Goal: Task Accomplishment & Management: Manage account settings

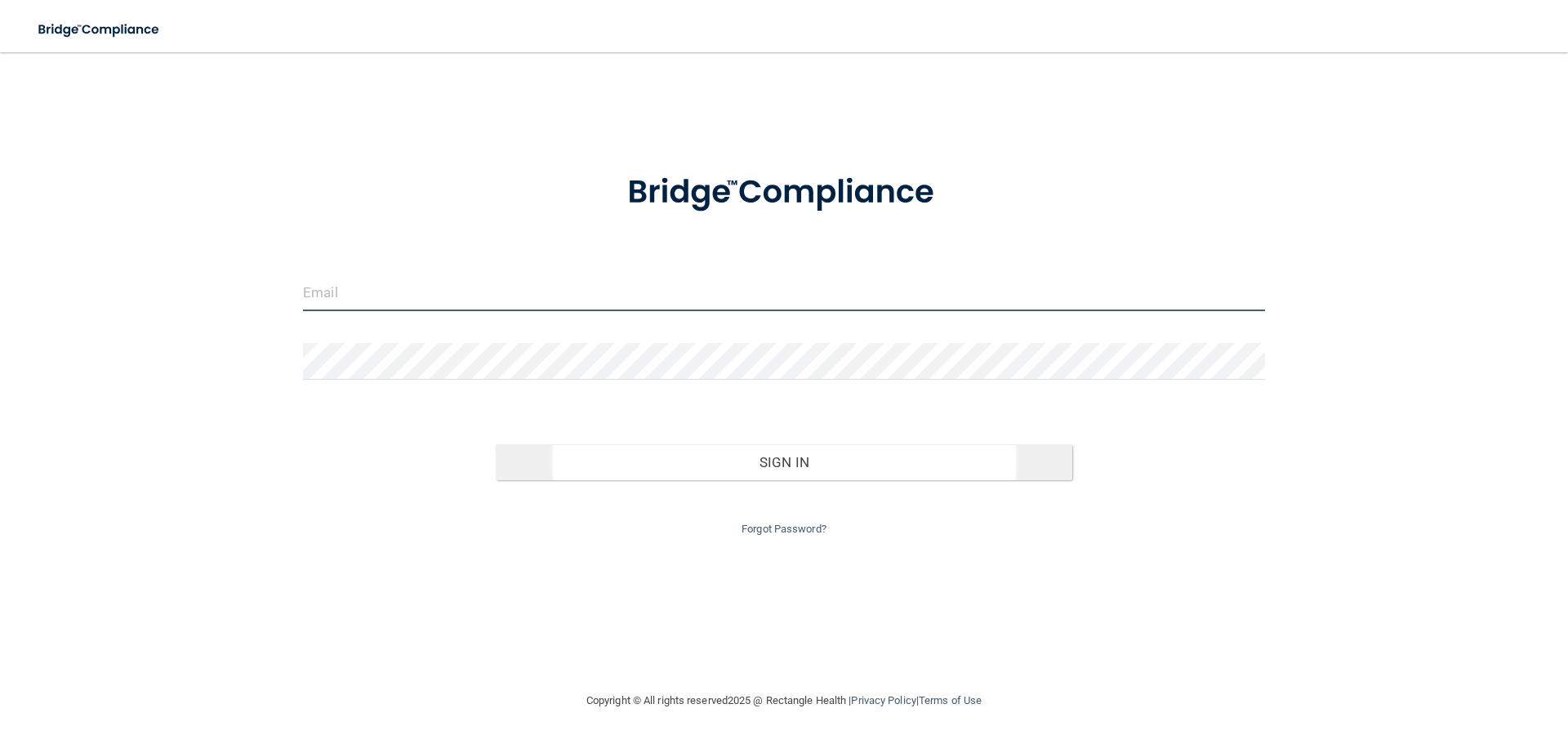
type input "[EMAIL_ADDRESS][DOMAIN_NAME]"
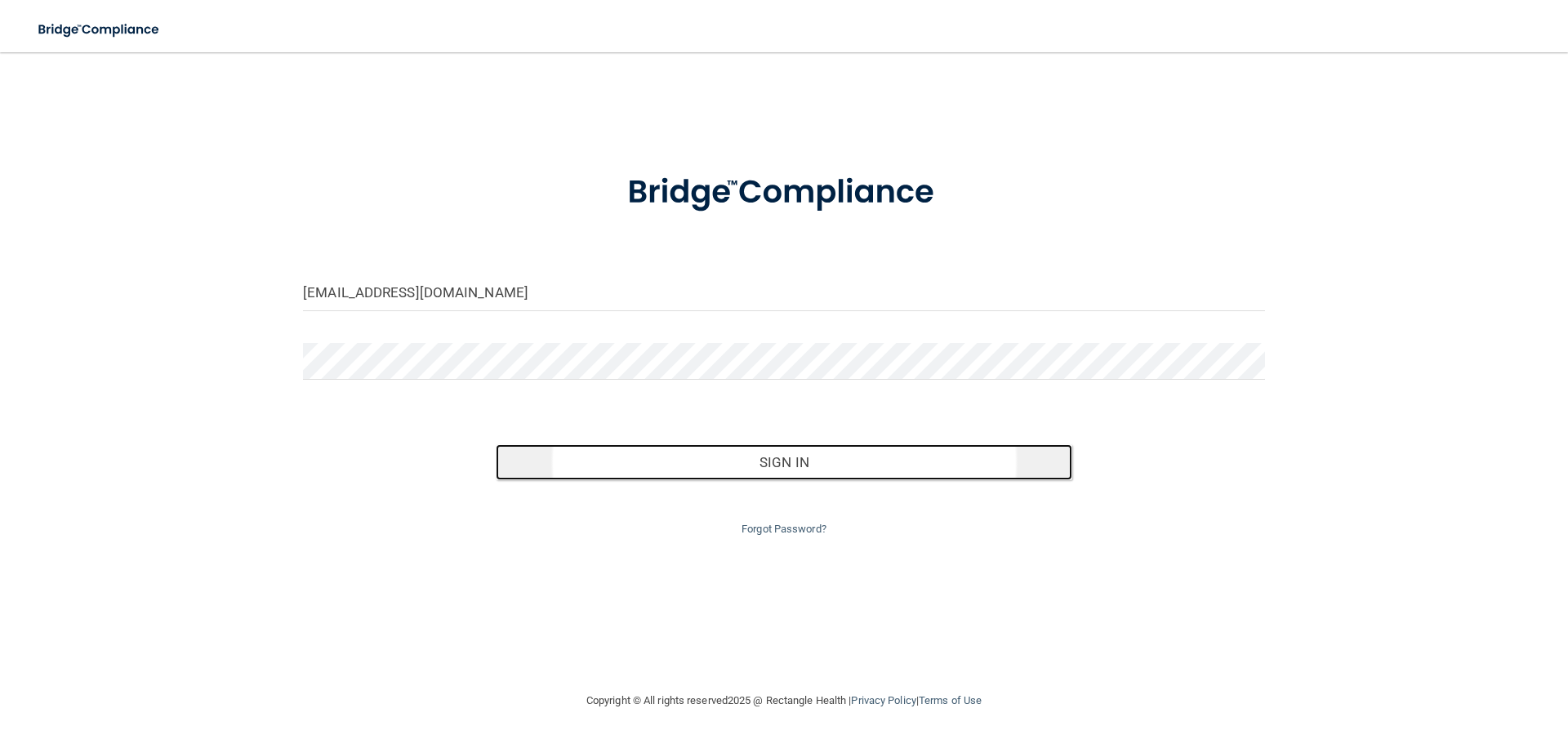
click at [759, 464] on button "Sign In" at bounding box center [785, 462] width 578 height 36
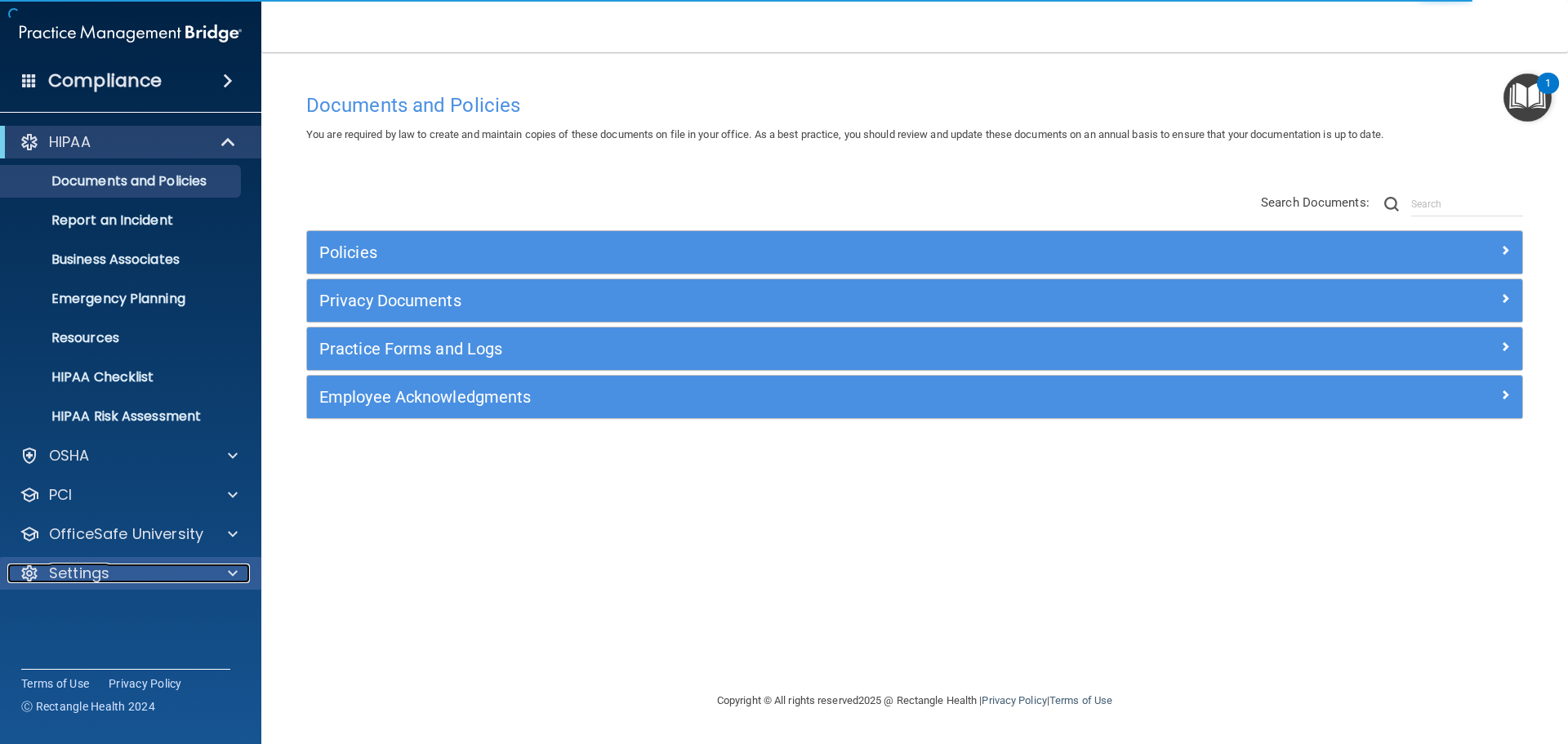
click at [84, 573] on p "Settings" at bounding box center [79, 574] width 60 height 20
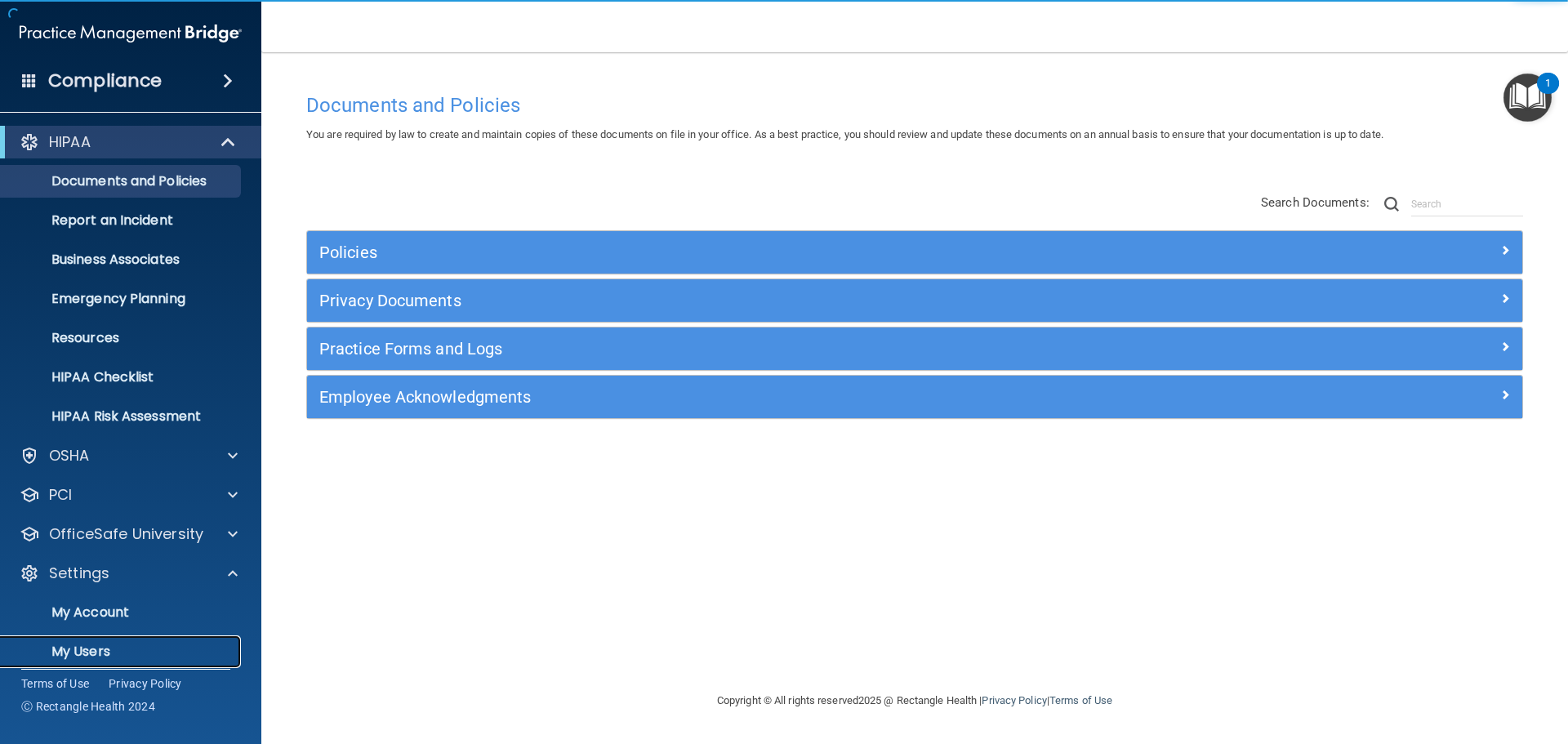
click at [77, 650] on p "My Users" at bounding box center [122, 651] width 223 height 17
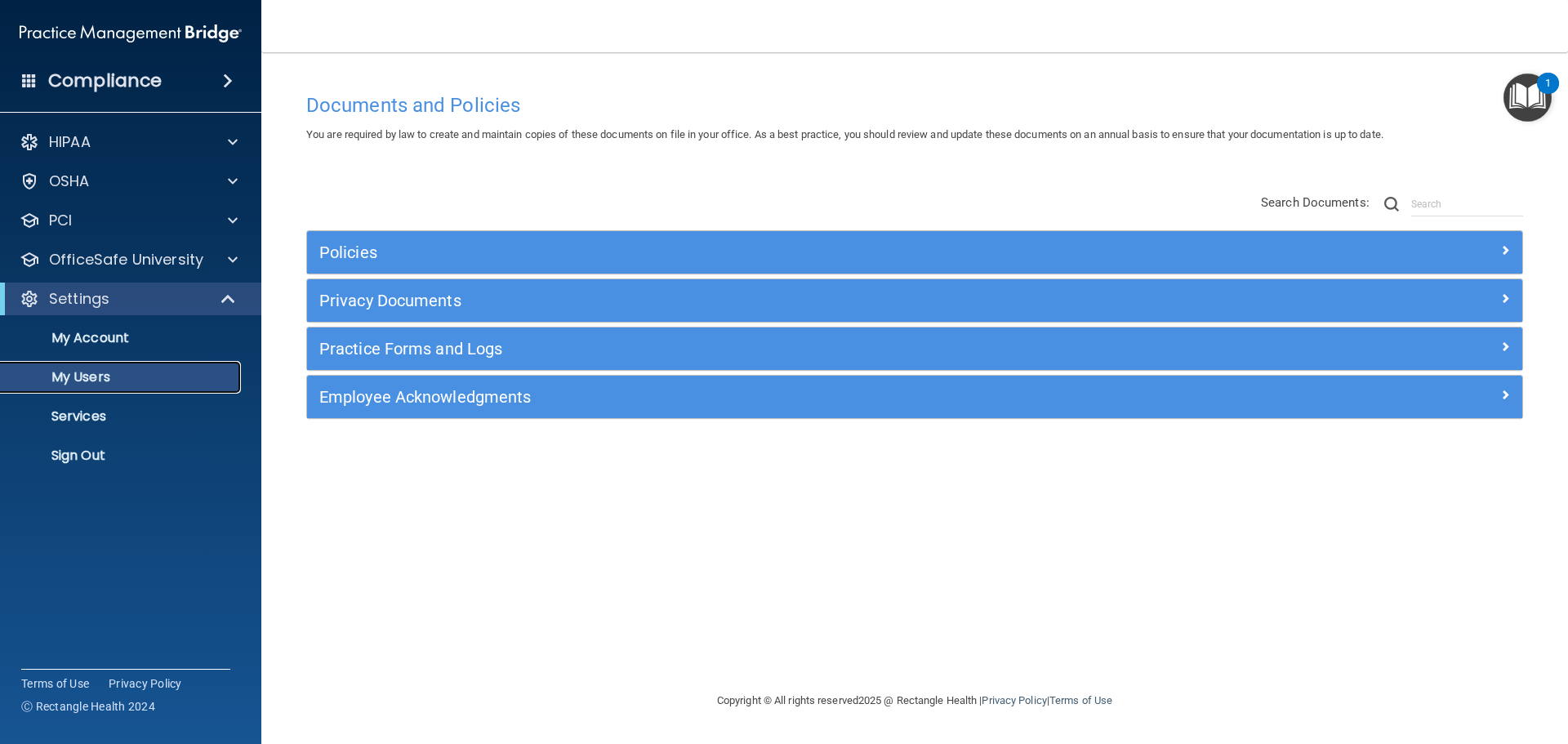
select select "20"
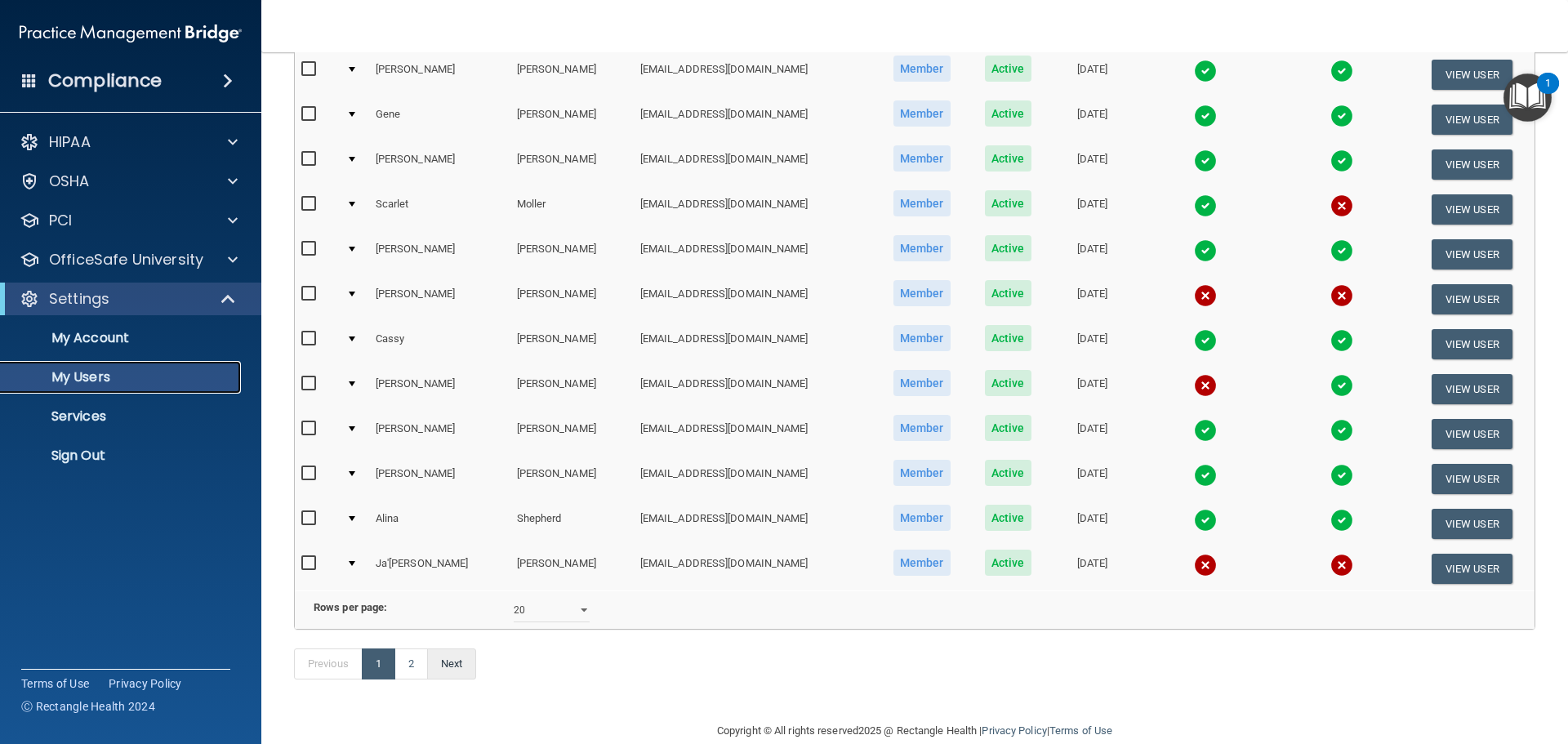
scroll to position [607, 0]
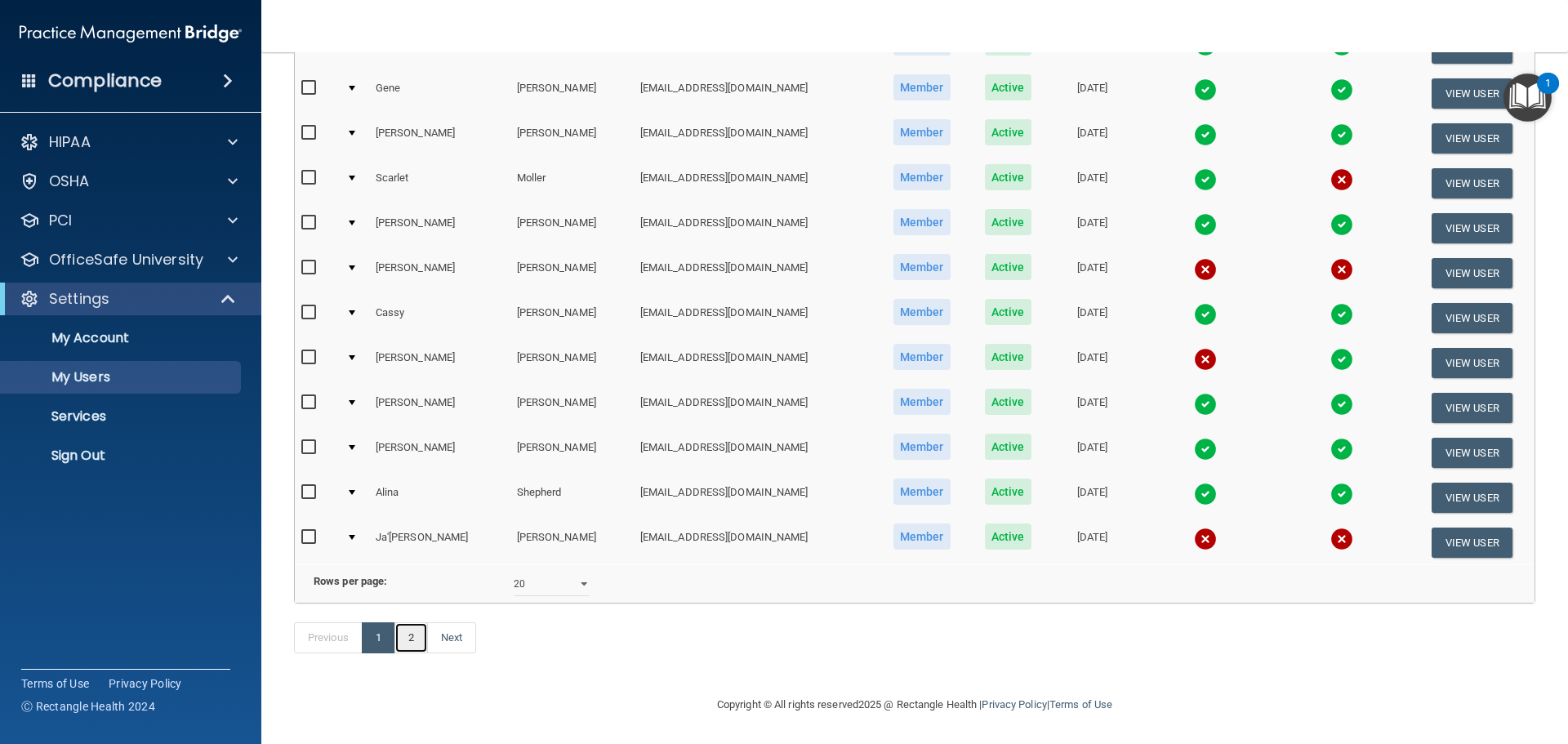
click at [407, 637] on link "2" at bounding box center [411, 637] width 33 height 31
select select "20"
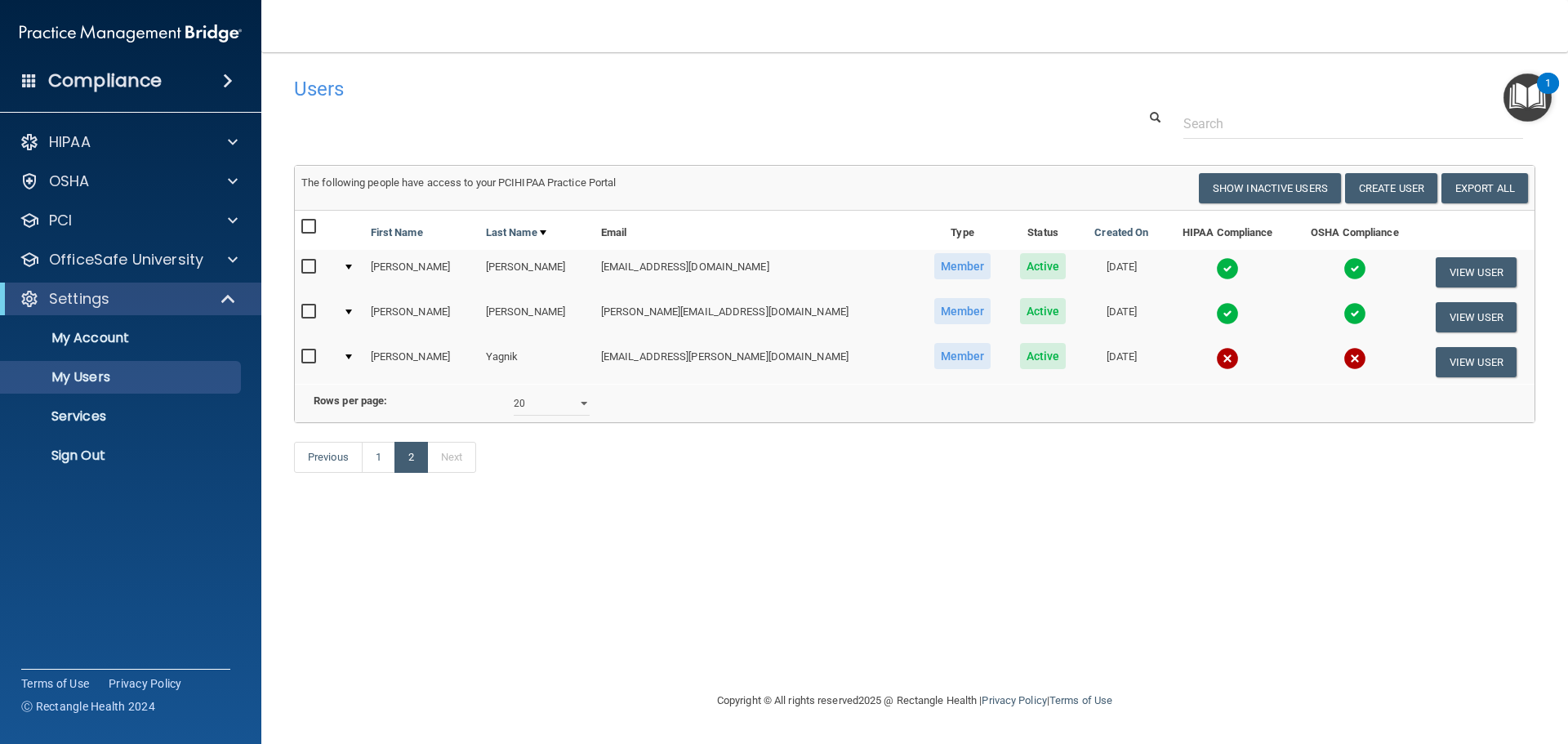
click at [293, 356] on div "The following people have access to your PCIHIPAA Practice Portal Resend Invite…" at bounding box center [914, 294] width 1266 height 258
click at [305, 356] on input "checkbox" at bounding box center [310, 357] width 19 height 13
checkbox input "true"
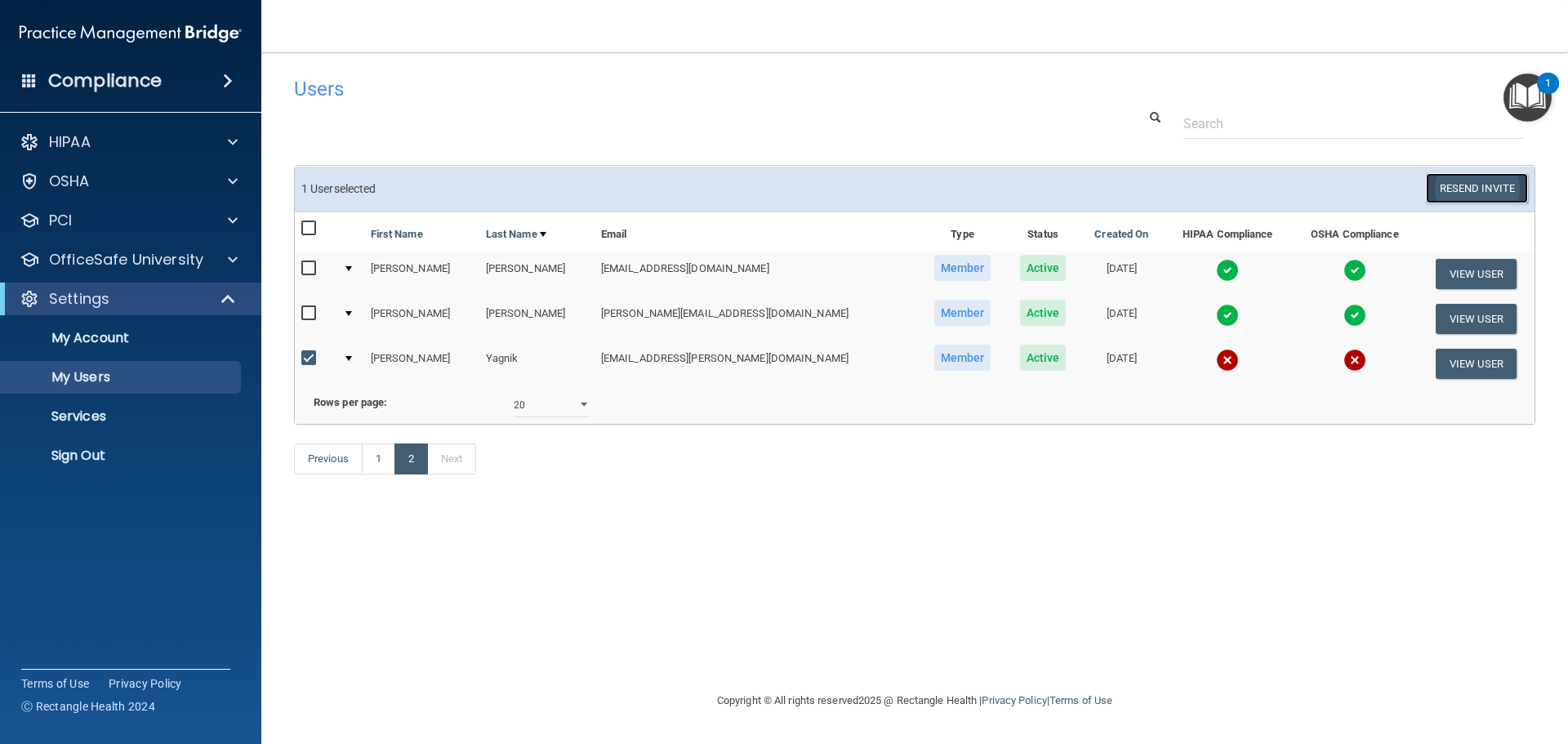
click at [1485, 181] on button "Resend Invite" at bounding box center [1477, 188] width 102 height 31
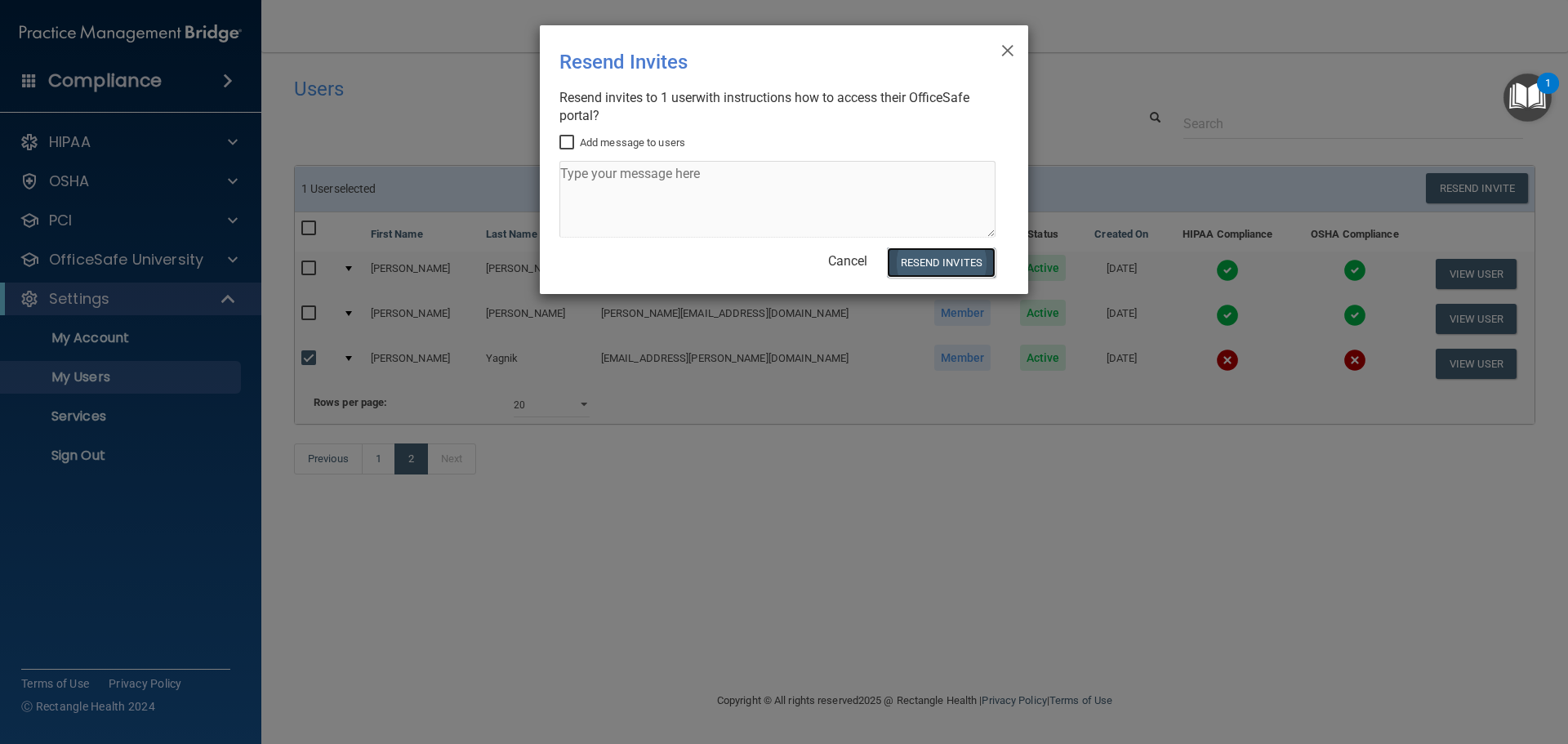
click at [947, 250] on button "Resend Invites" at bounding box center [940, 262] width 108 height 31
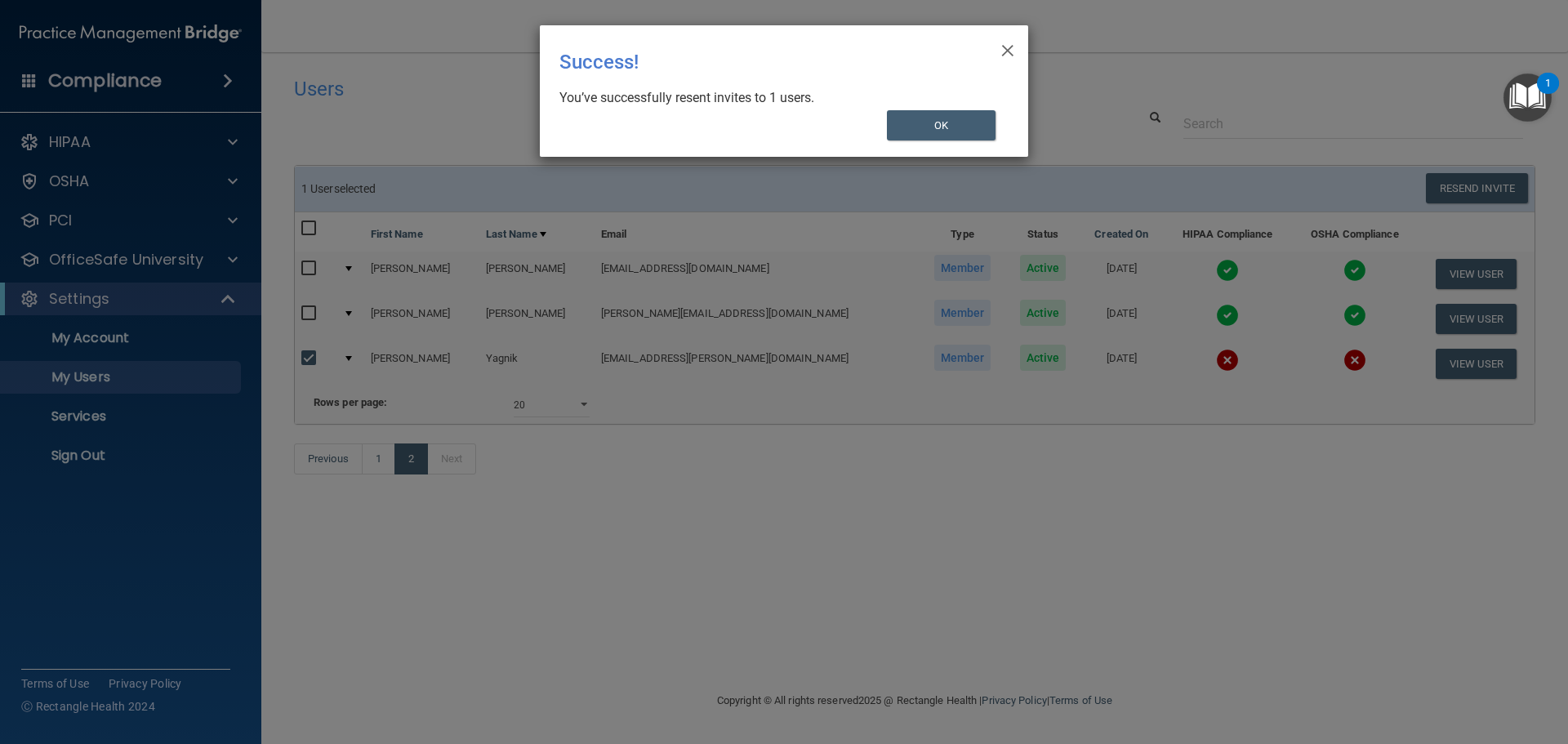
click at [953, 255] on div "× Close Success! You’ve successfully resent invites to 1 users. OK" at bounding box center [784, 372] width 1568 height 744
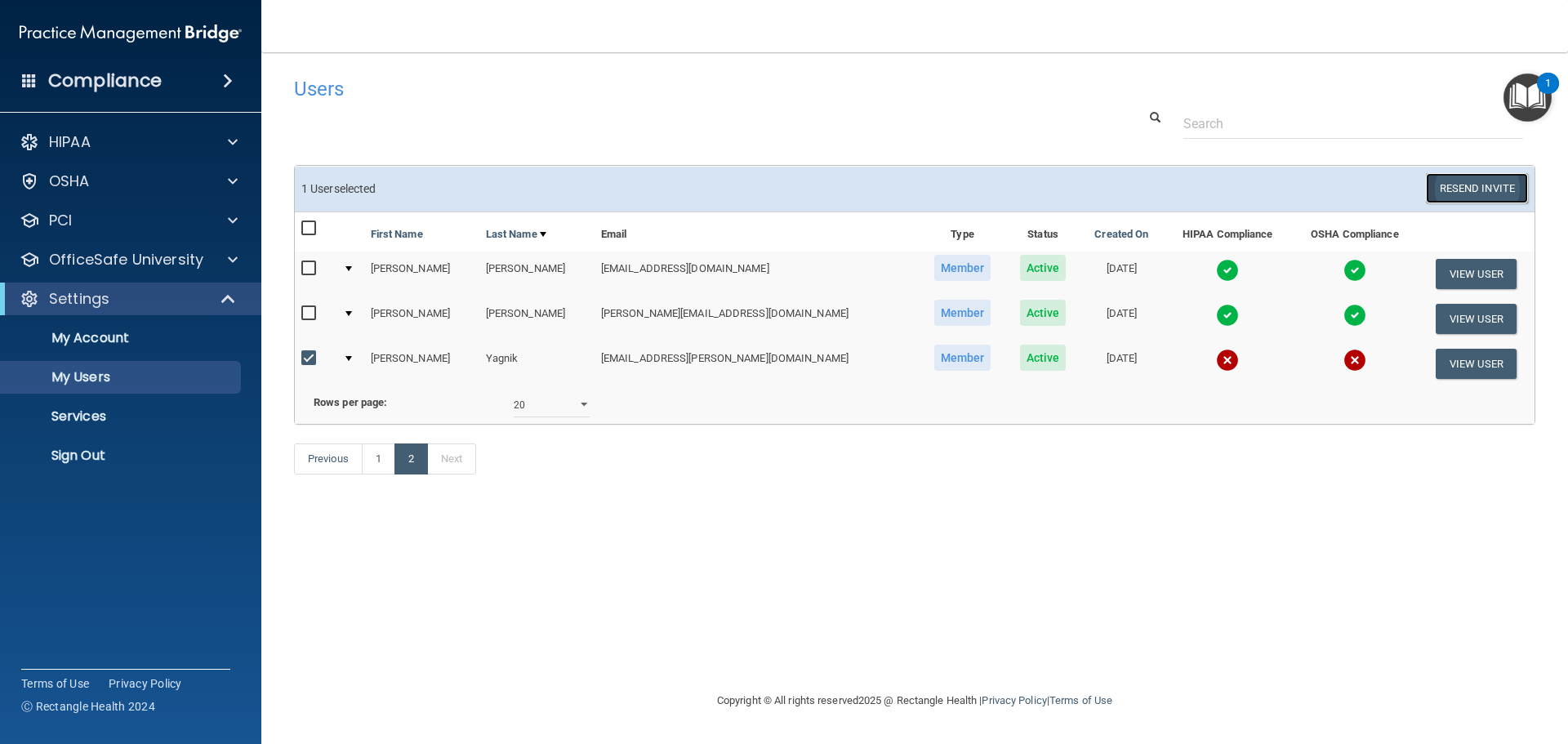
click at [1494, 181] on button "Resend Invite" at bounding box center [1477, 188] width 102 height 31
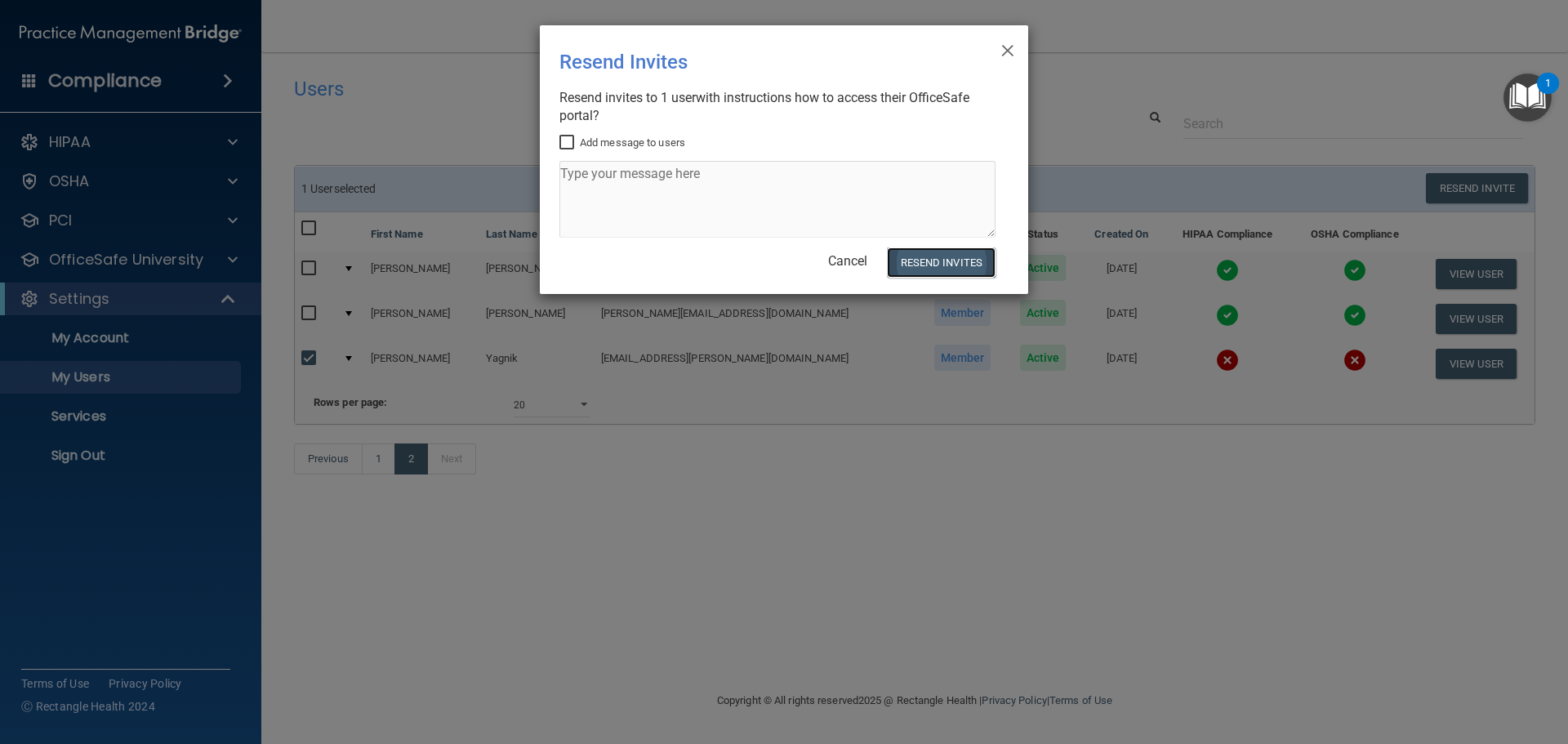
click at [959, 258] on button "Resend Invites" at bounding box center [940, 262] width 108 height 31
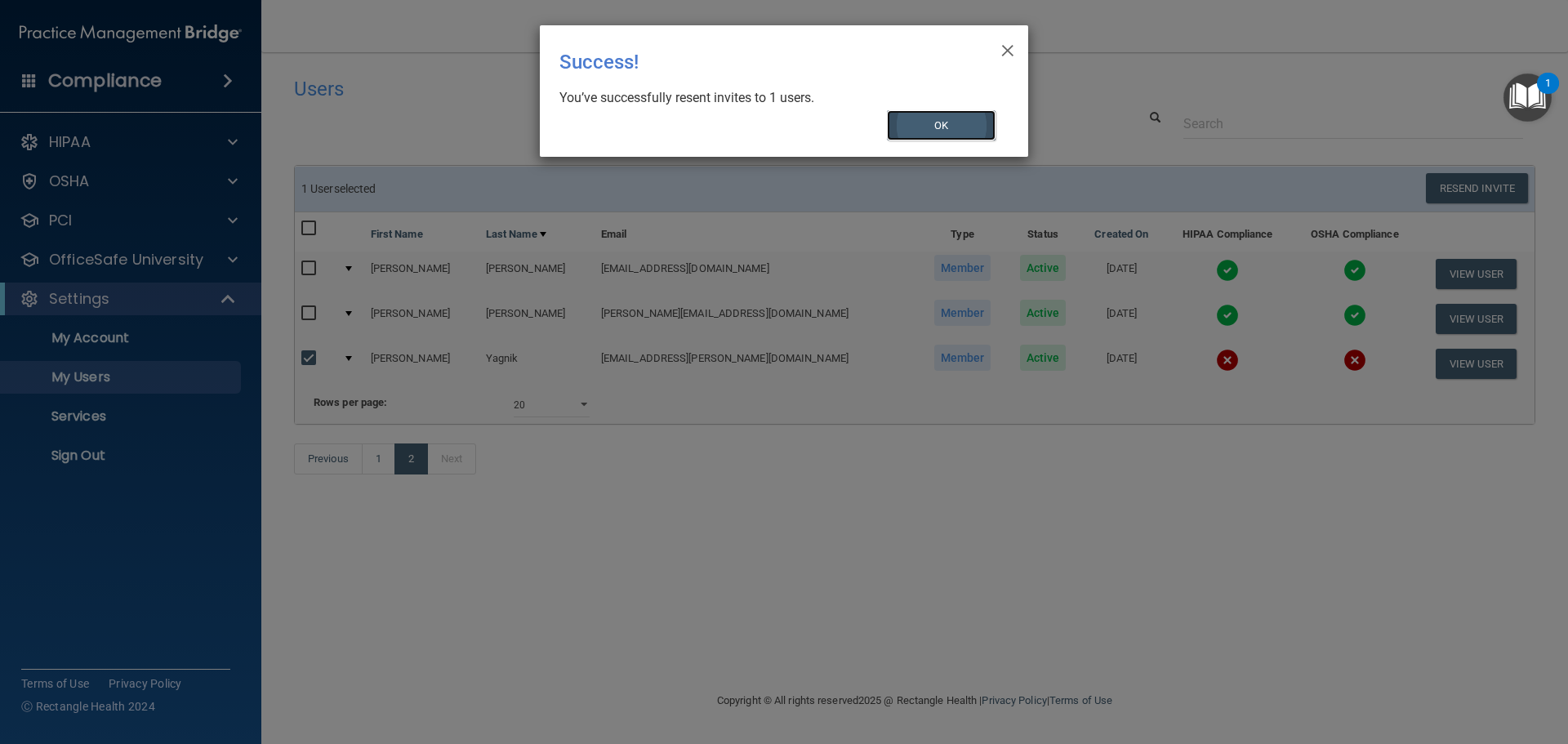
click at [969, 114] on button "OK" at bounding box center [941, 125] width 109 height 31
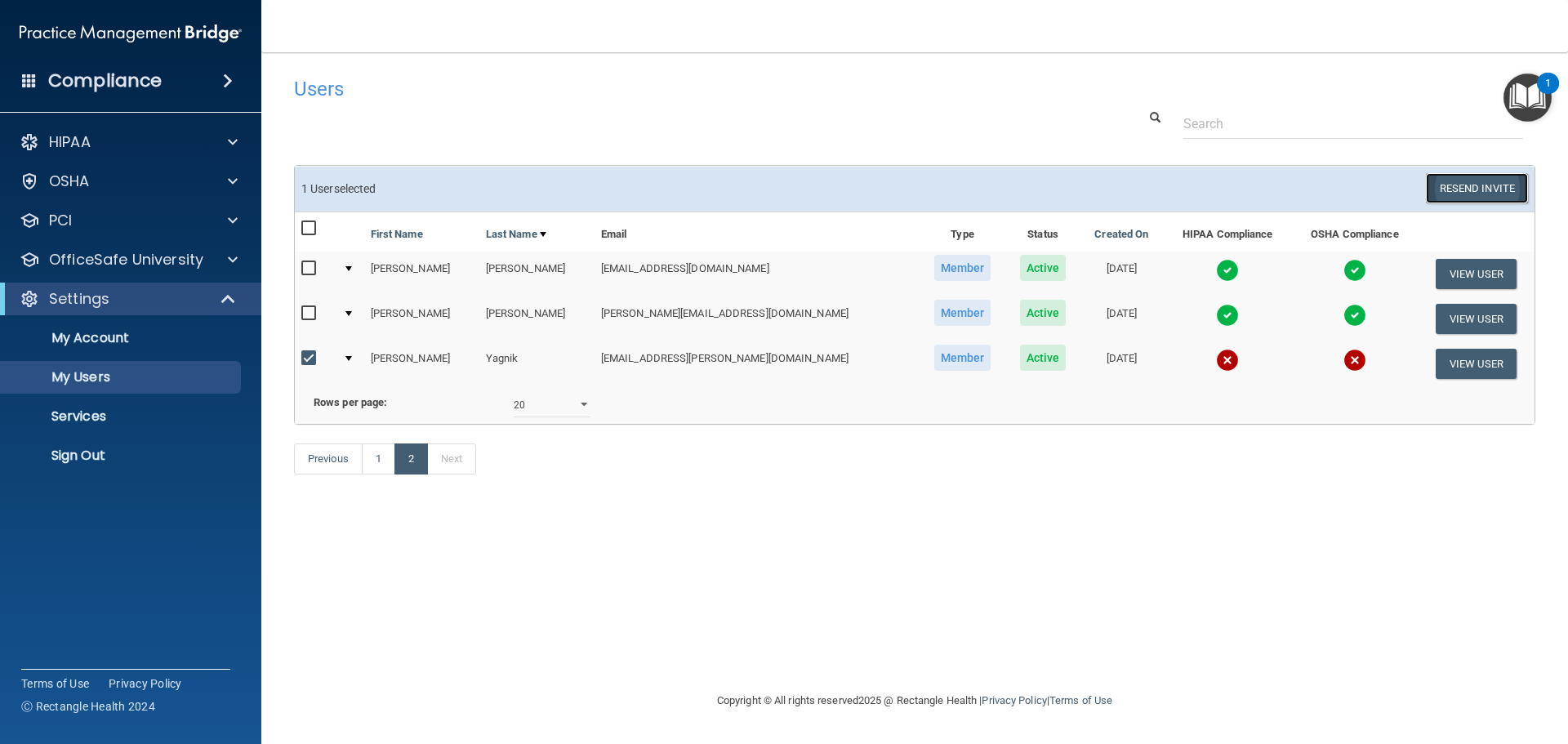
click at [1467, 190] on button "Resend Invite" at bounding box center [1477, 188] width 102 height 31
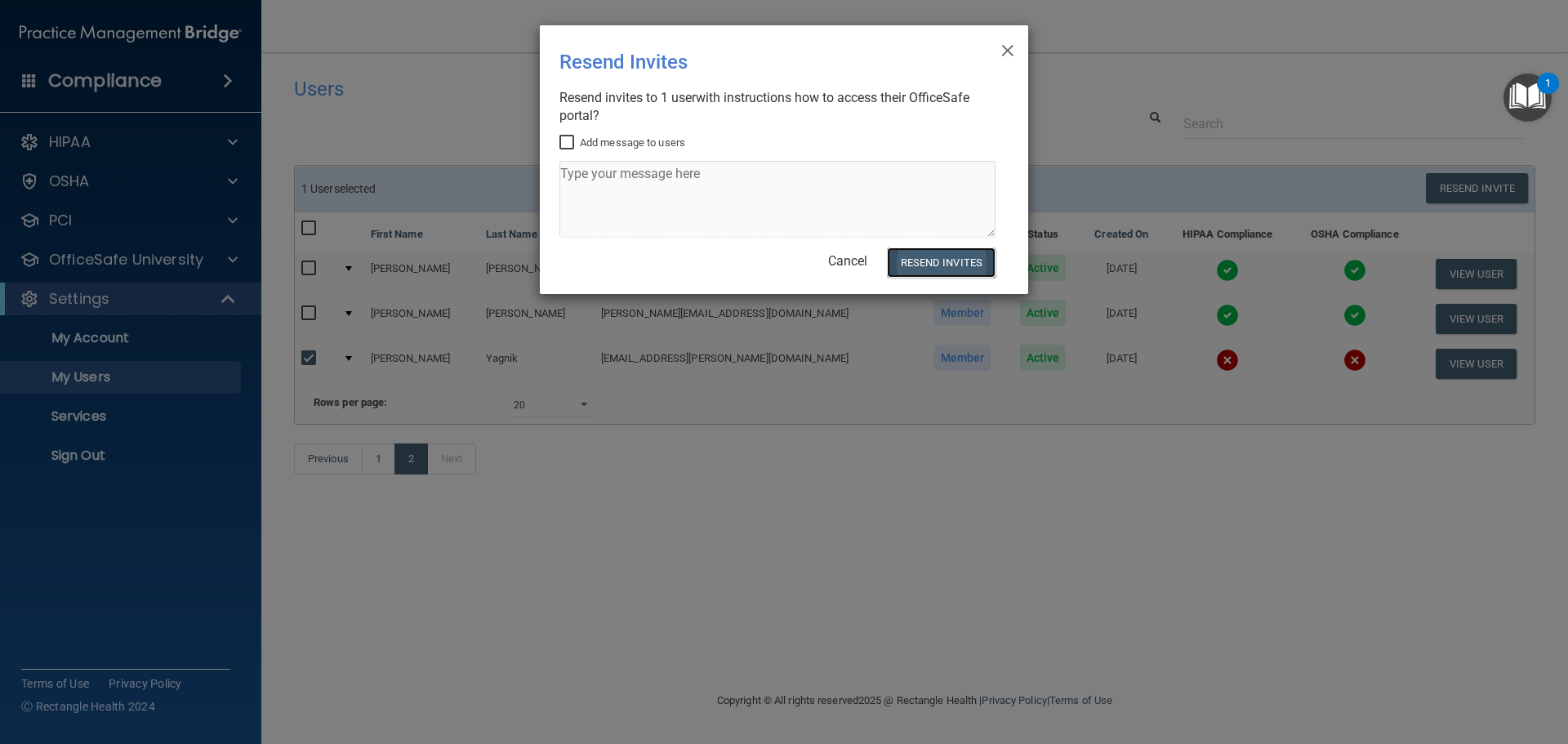
click at [947, 266] on button "Resend Invites" at bounding box center [940, 262] width 108 height 31
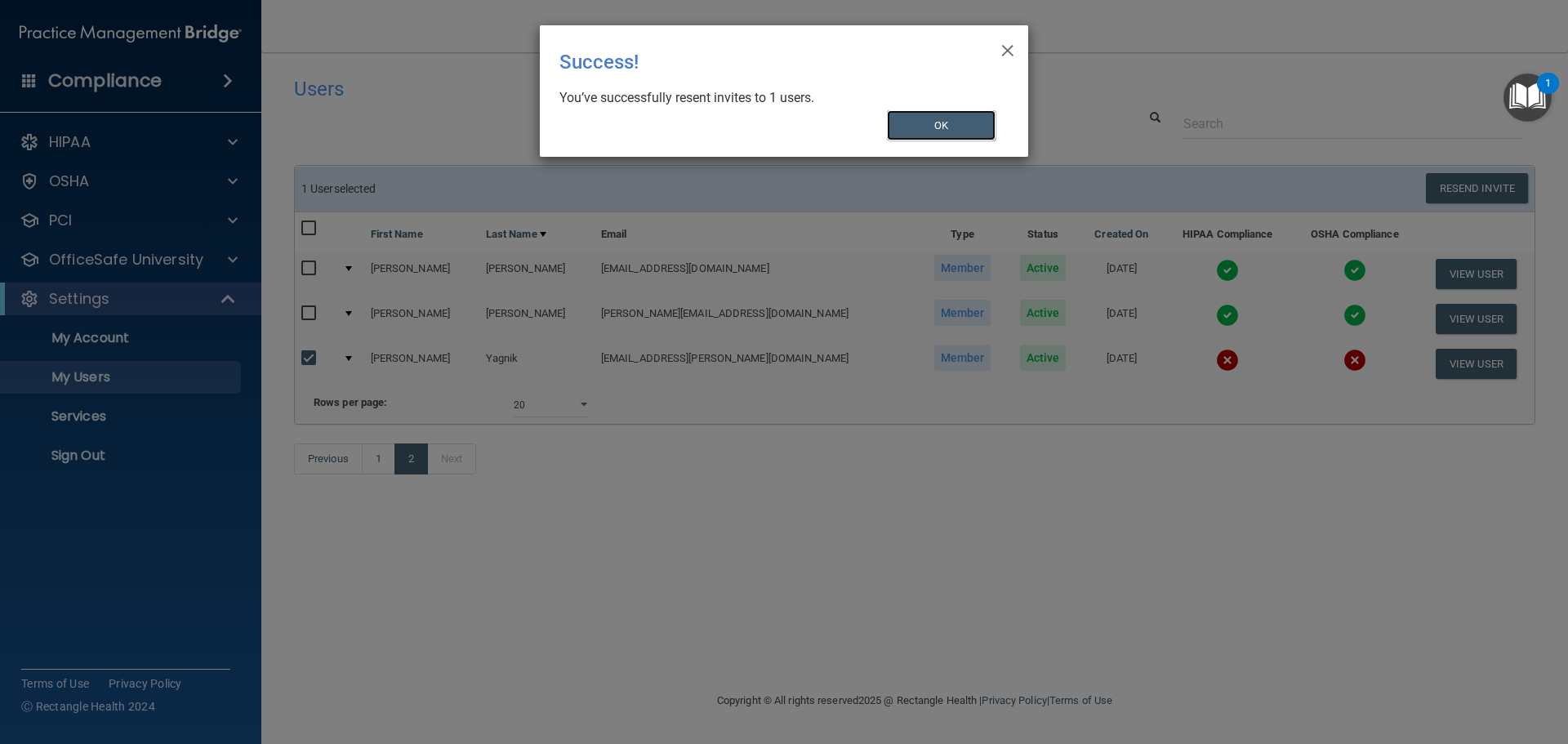
drag, startPoint x: 974, startPoint y: 128, endPoint x: 1051, endPoint y: 77, distance: 92.4
click at [974, 127] on button "OK" at bounding box center [941, 125] width 109 height 31
